Goal: Check status

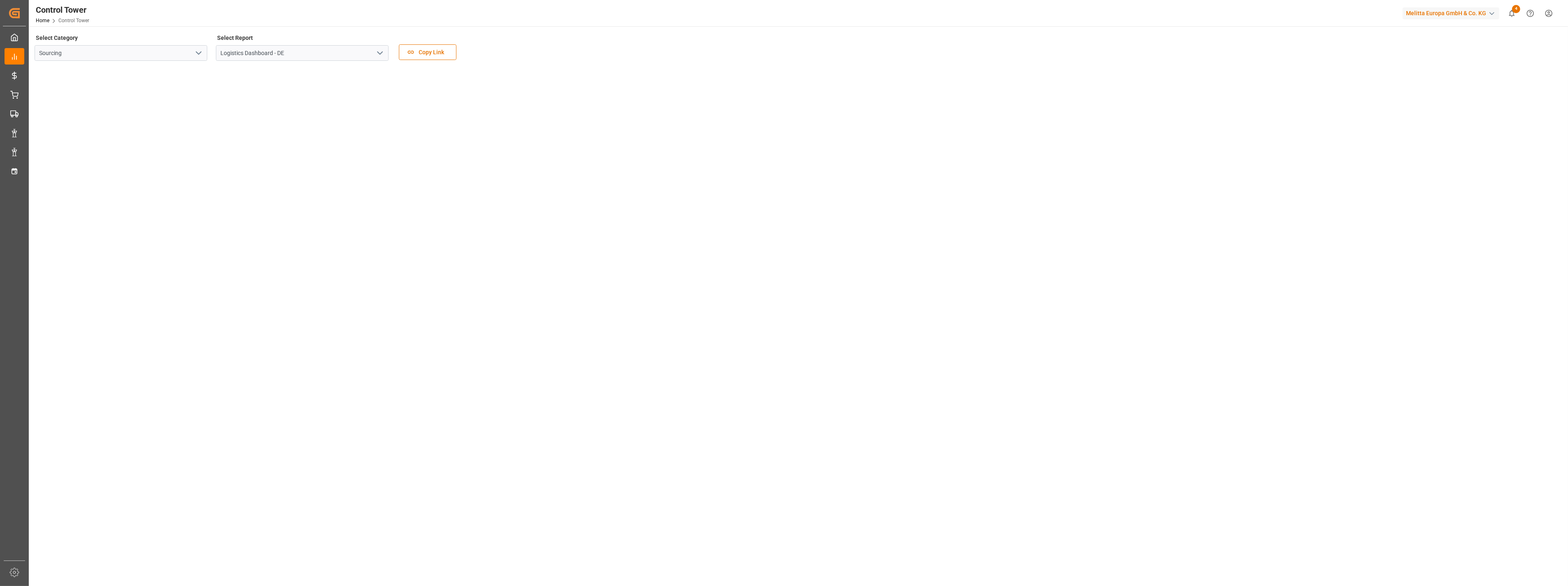
click at [791, 282] on tableau-viz at bounding box center [797, 386] width 1524 height 638
click at [814, 265] on tableau-viz at bounding box center [797, 386] width 1524 height 638
click at [793, 198] on tableau-viz at bounding box center [797, 341] width 1524 height 638
click at [790, 195] on tableau-viz at bounding box center [797, 341] width 1524 height 638
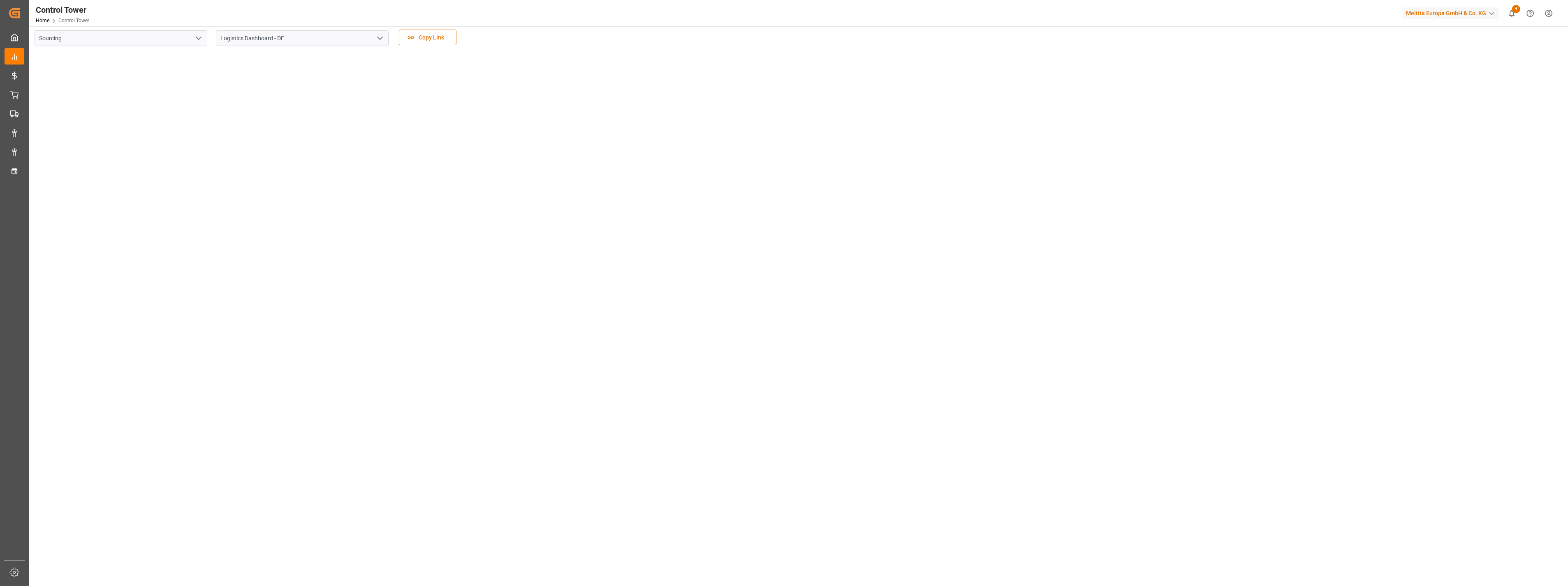
scroll to position [0, 0]
